Goal: Use online tool/utility: Utilize a website feature to perform a specific function

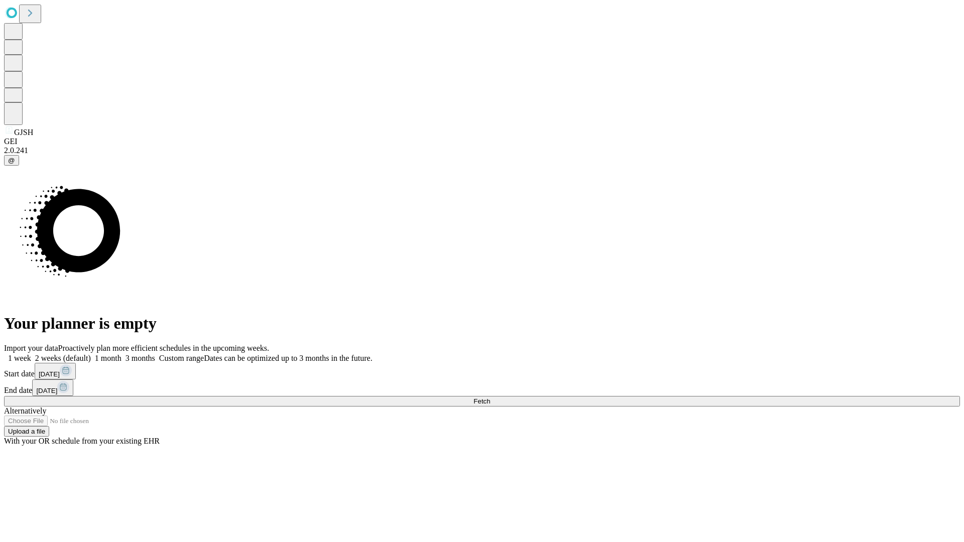
click at [490, 398] on span "Fetch" at bounding box center [481, 402] width 17 height 8
